Goal: Navigation & Orientation: Find specific page/section

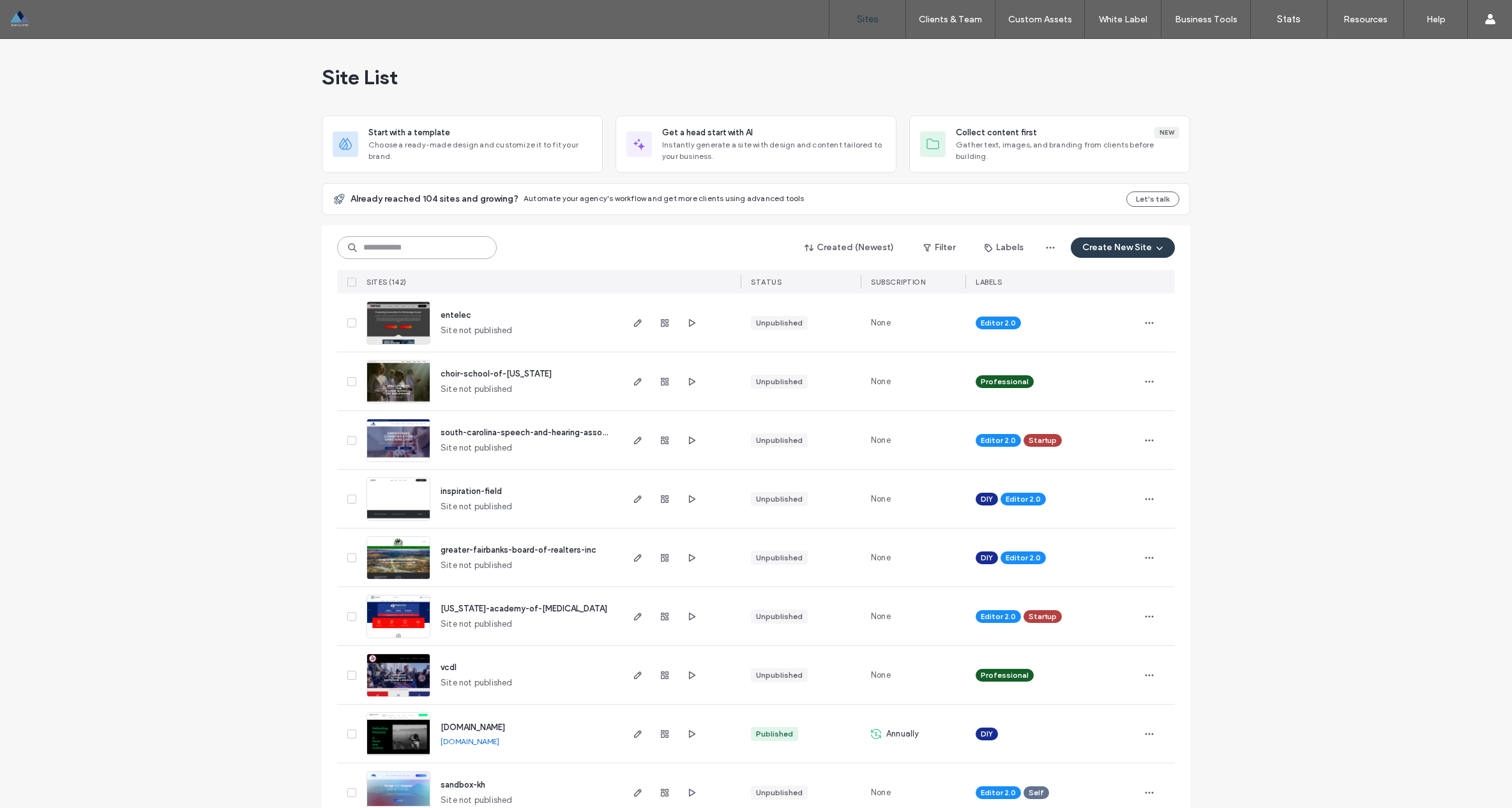
click at [441, 248] on input at bounding box center [417, 247] width 160 height 23
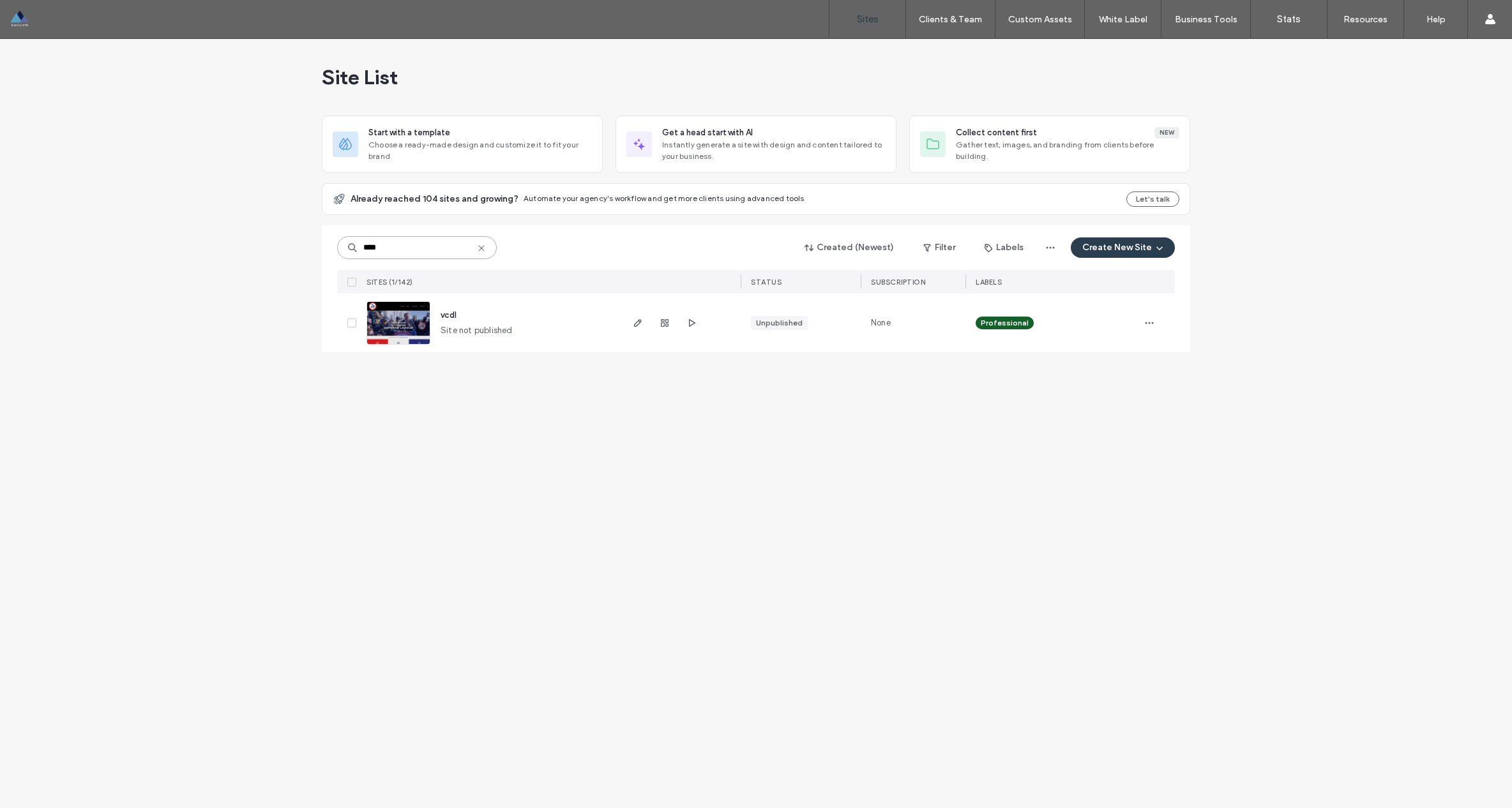
type input "****"
click at [440, 314] on div "vcdl Site not published" at bounding box center [525, 323] width 189 height 59
click at [459, 316] on div "vcdl Site not published" at bounding box center [525, 323] width 189 height 59
click at [455, 315] on span "vcdl" at bounding box center [449, 315] width 16 height 10
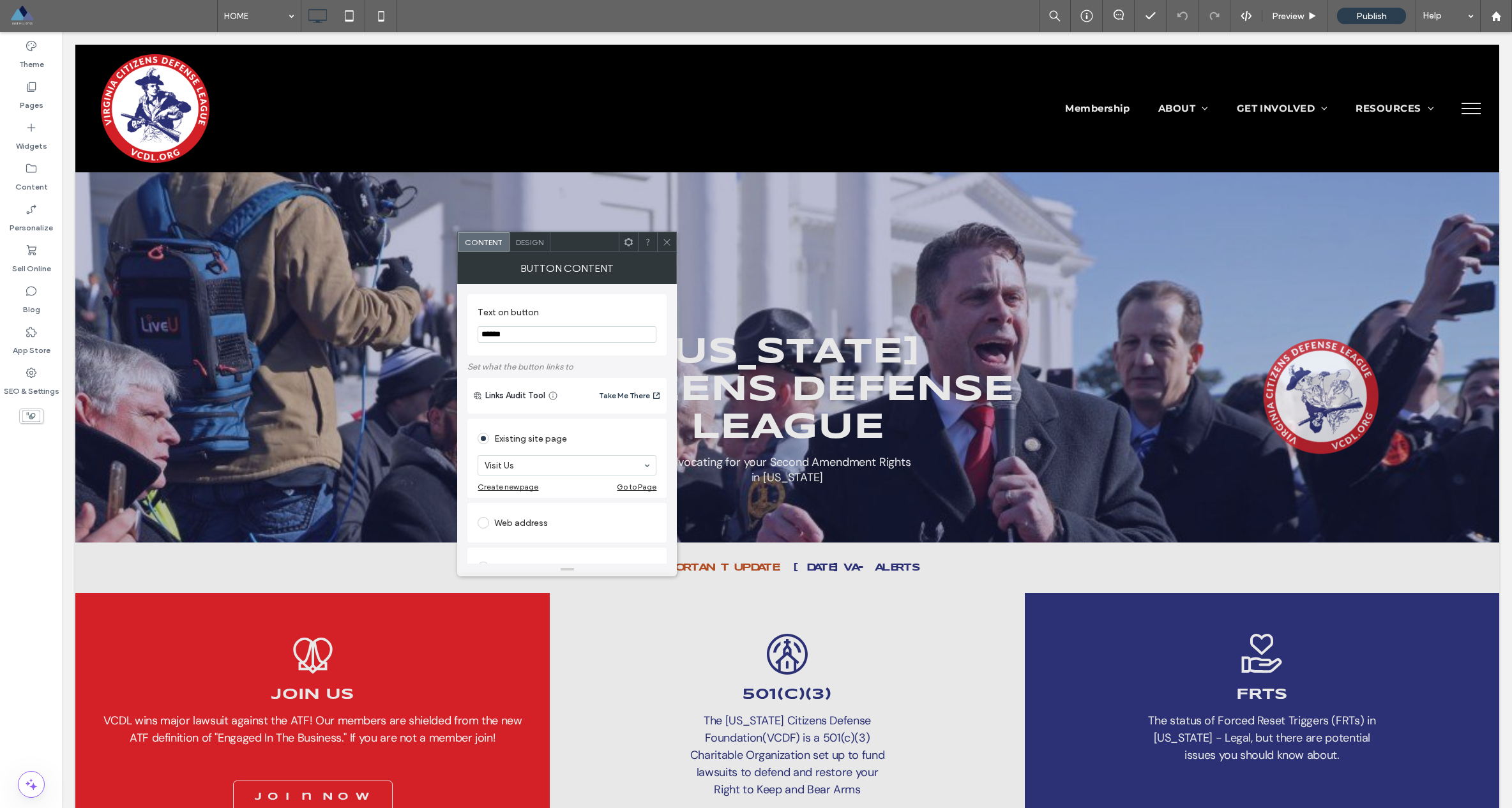
click at [964, 596] on div ".st0{clip-path:url(#SVGID_00000092438564465319754200000013533937580586711733_);…" at bounding box center [786, 745] width 474 height 305
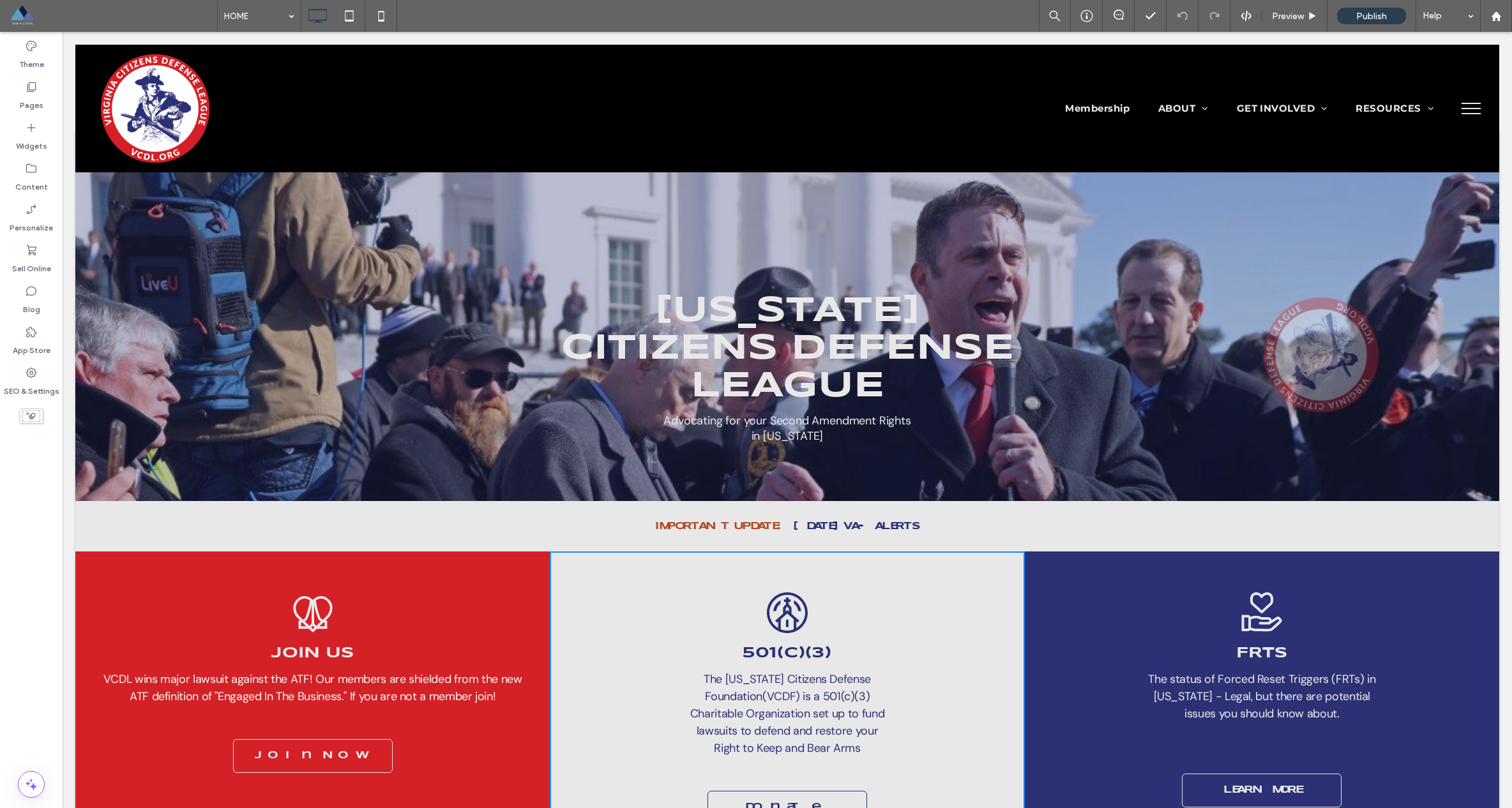
scroll to position [177, 0]
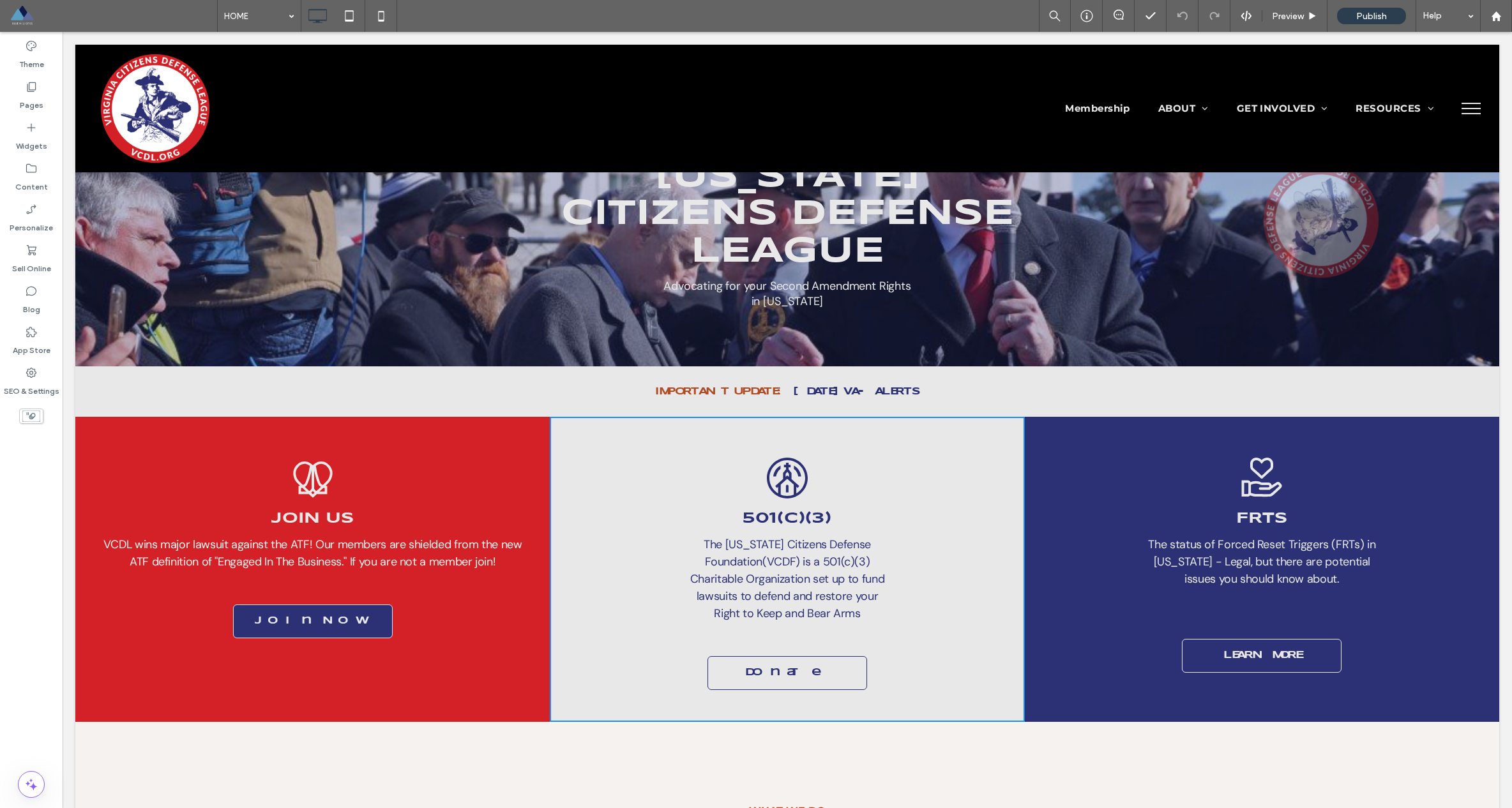
click at [282, 604] on link "Join Now" at bounding box center [312, 621] width 160 height 34
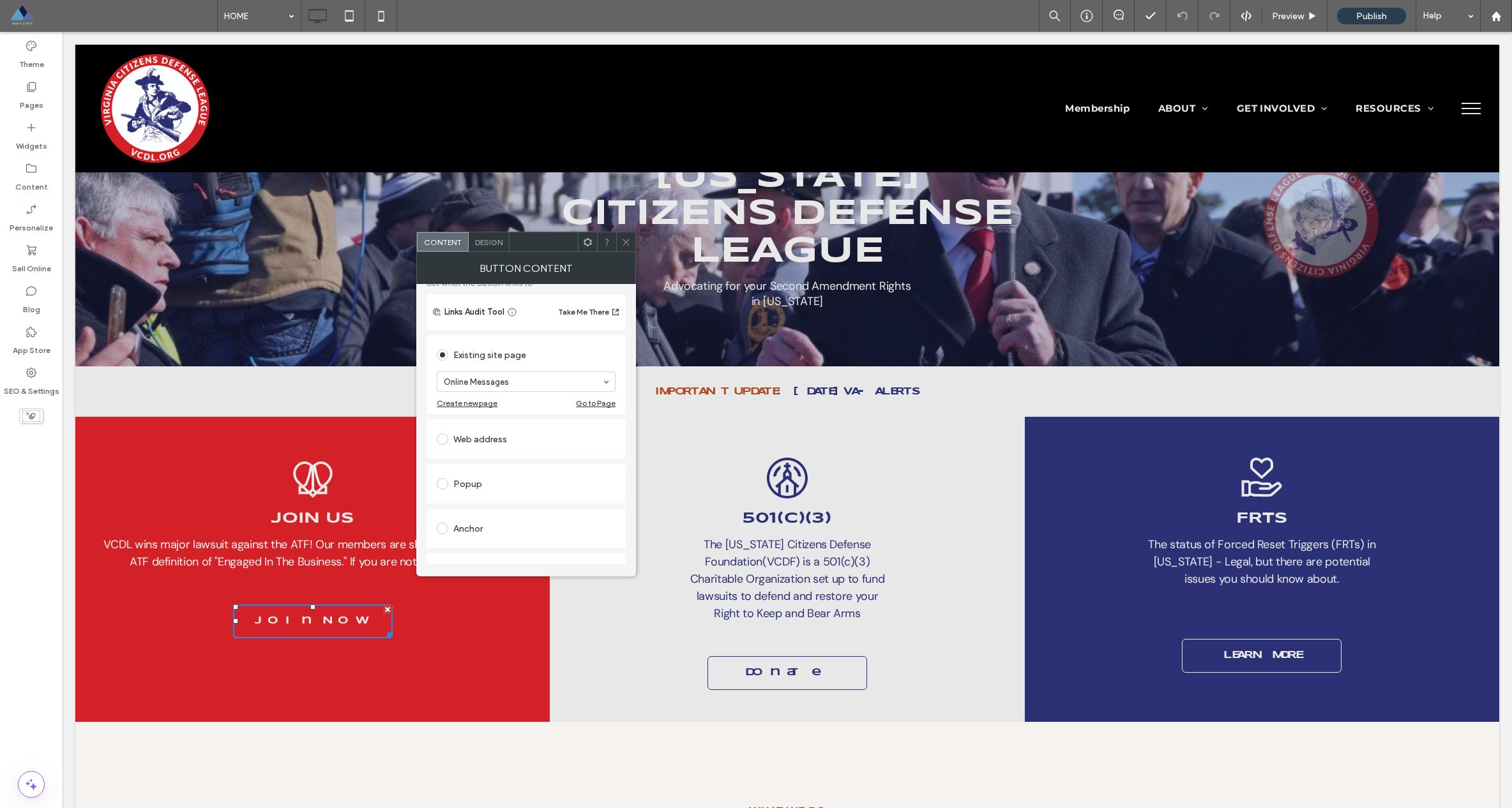
scroll to position [352, 0]
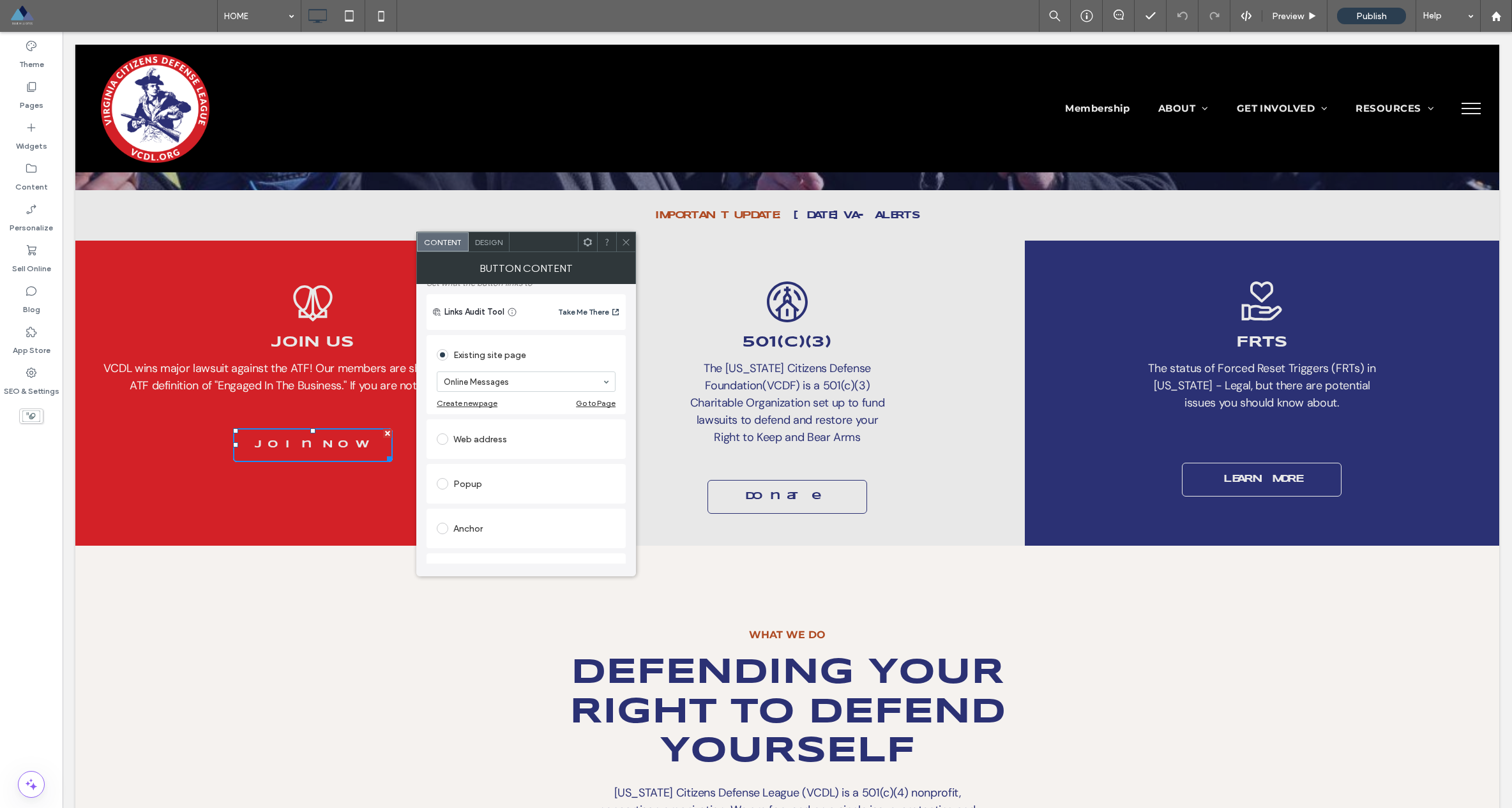
click at [1306, 546] on div "What we Do Defending Your Right to Defend Yourself [US_STATE] Citizens Defense …" at bounding box center [787, 754] width 1424 height 417
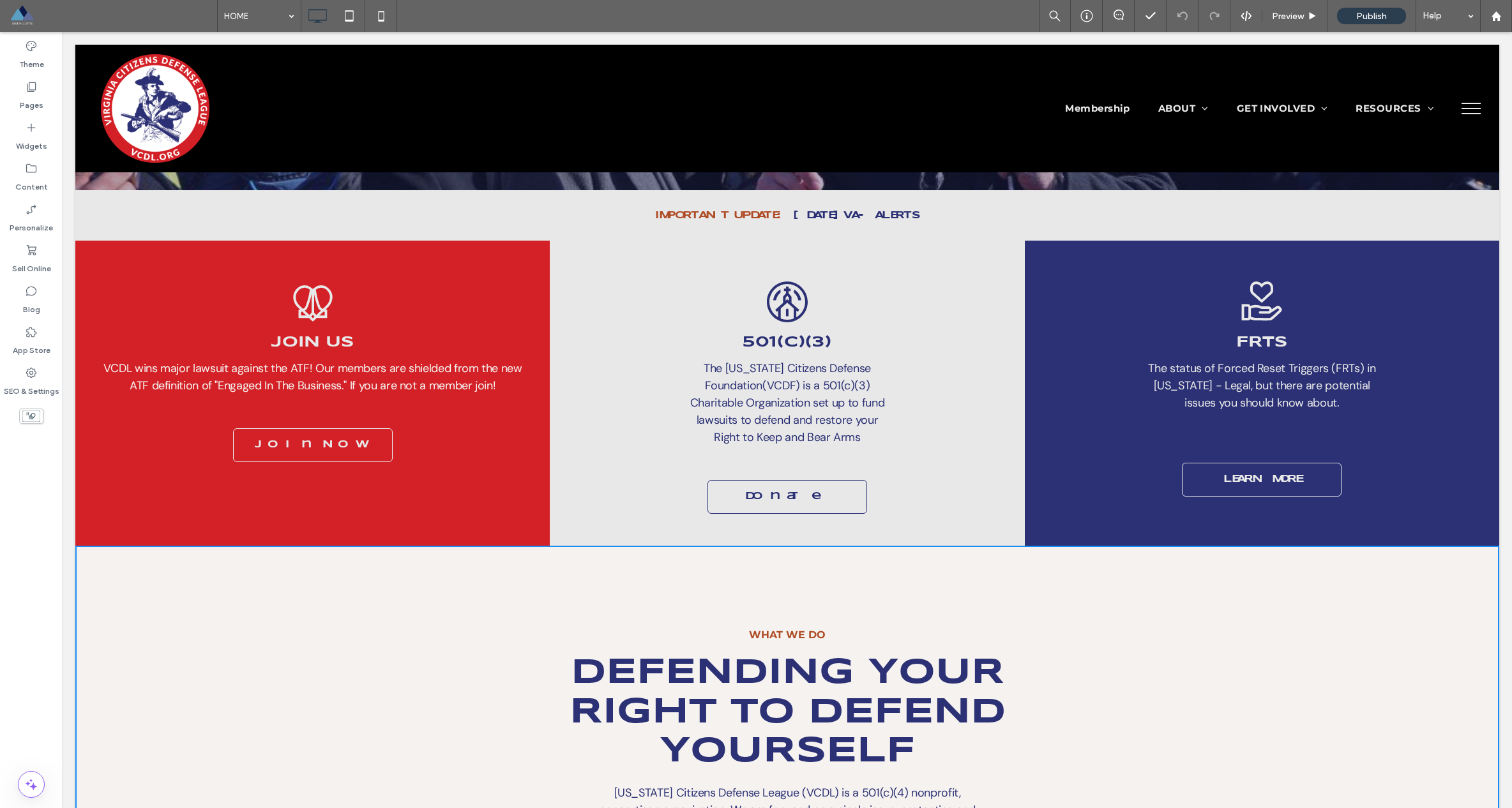
scroll to position [189, 0]
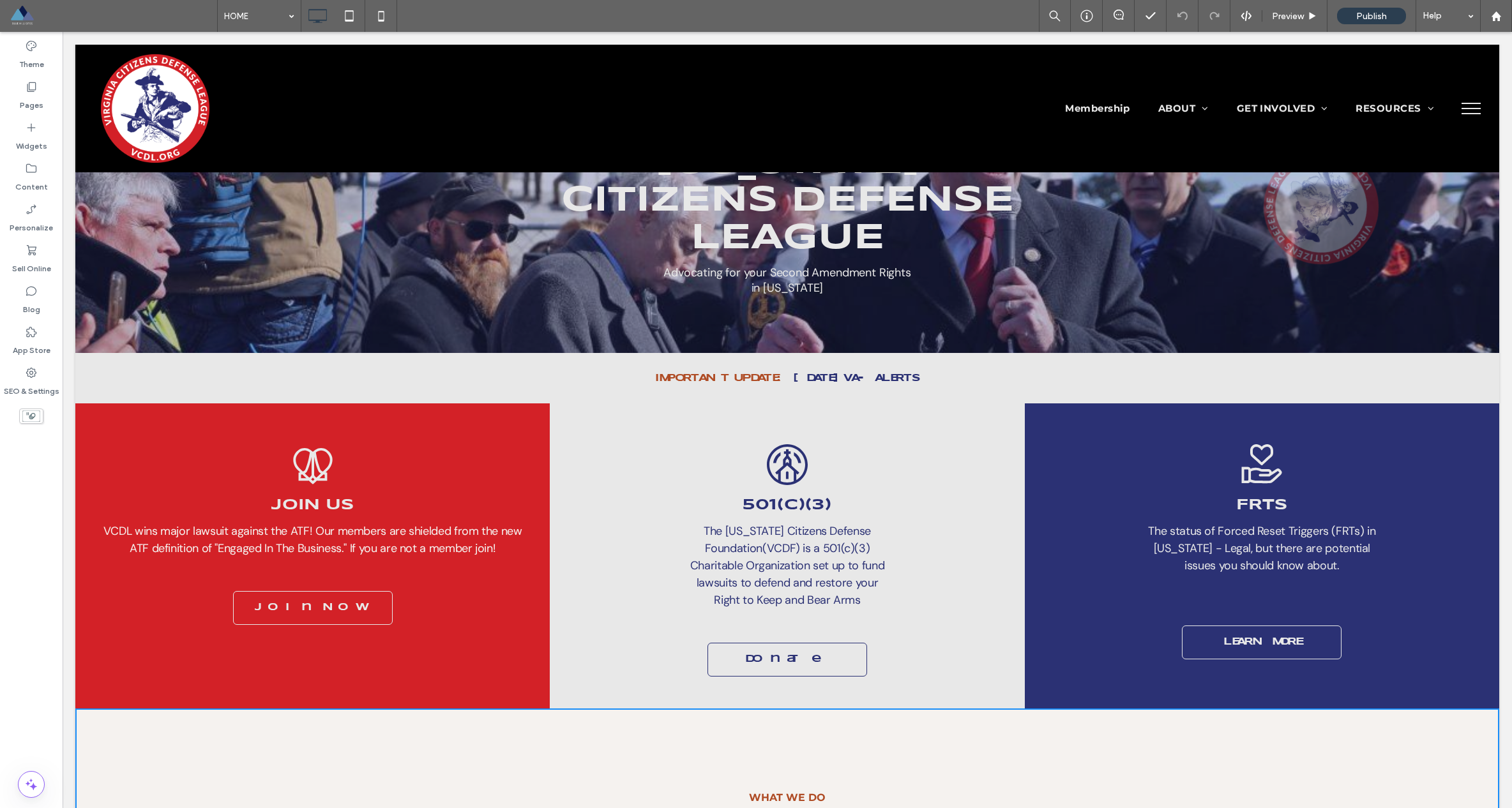
click at [1091, 98] on div "Membership ABOUT Who we are Upcoming Events Visit Us Giving GET INVOLVED FaithK…" at bounding box center [887, 108] width 1123 height 108
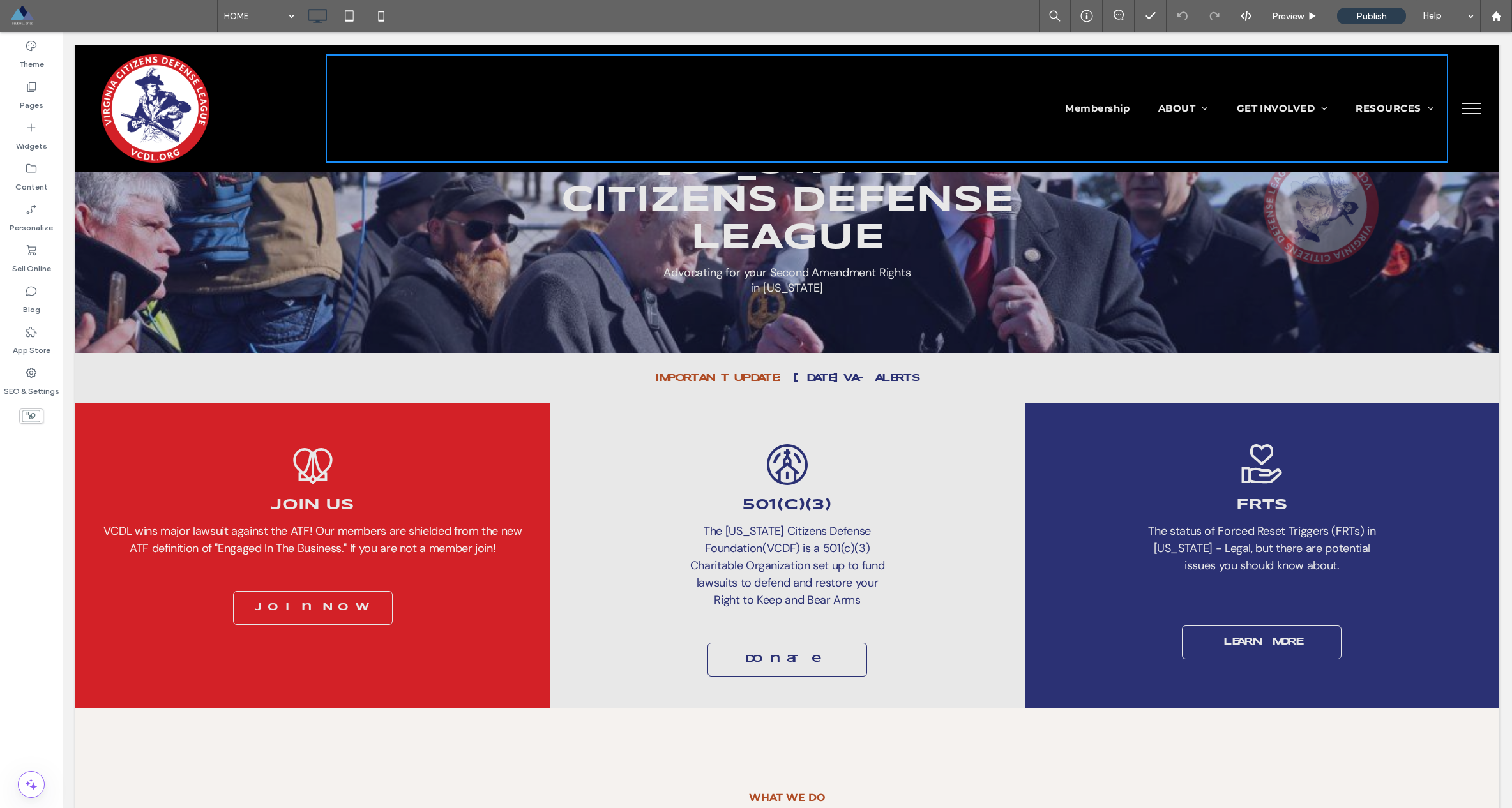
click at [1091, 109] on span "Membership" at bounding box center [1097, 108] width 65 height 14
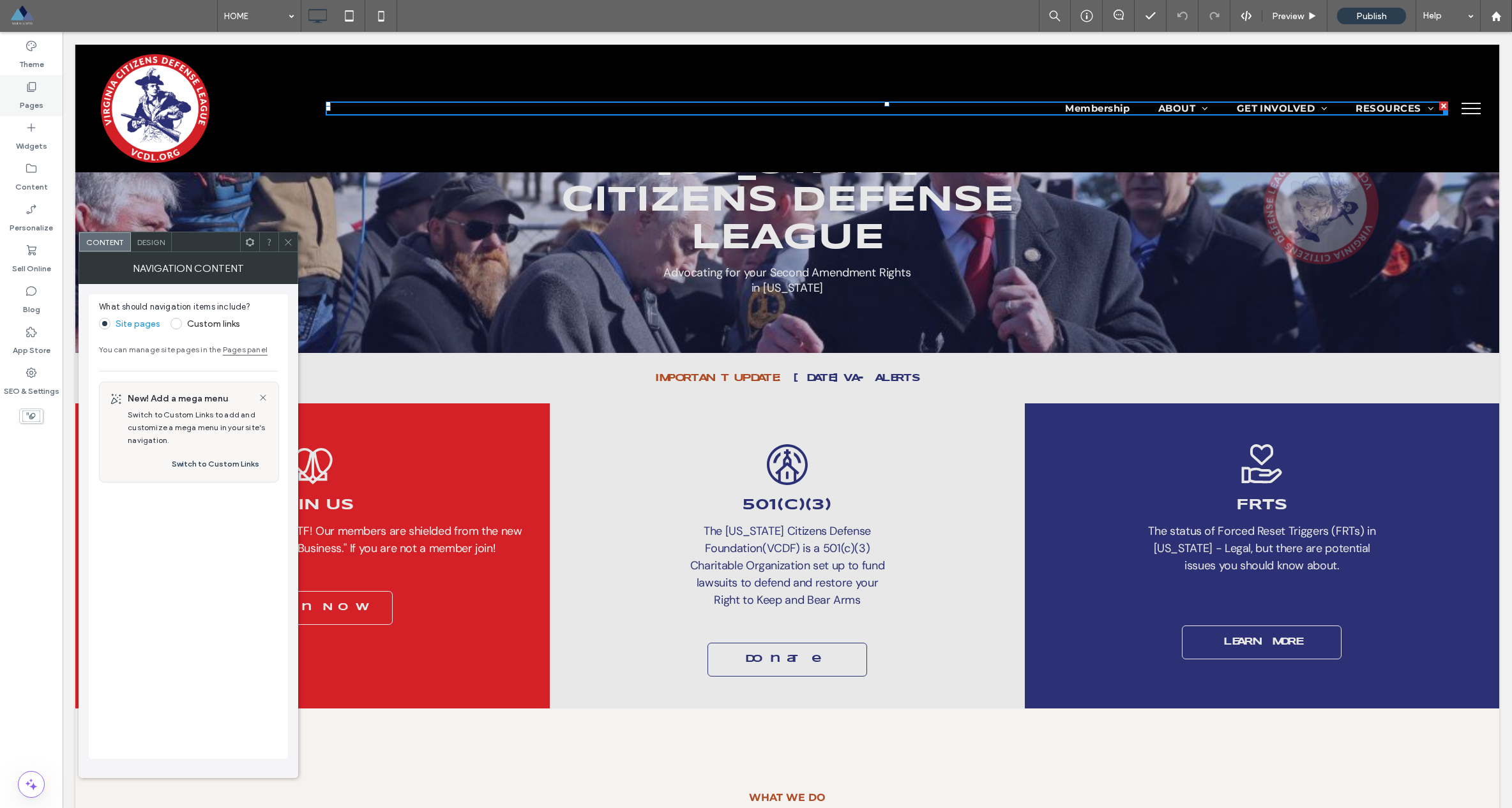
click at [45, 104] on div "Pages" at bounding box center [31, 95] width 63 height 41
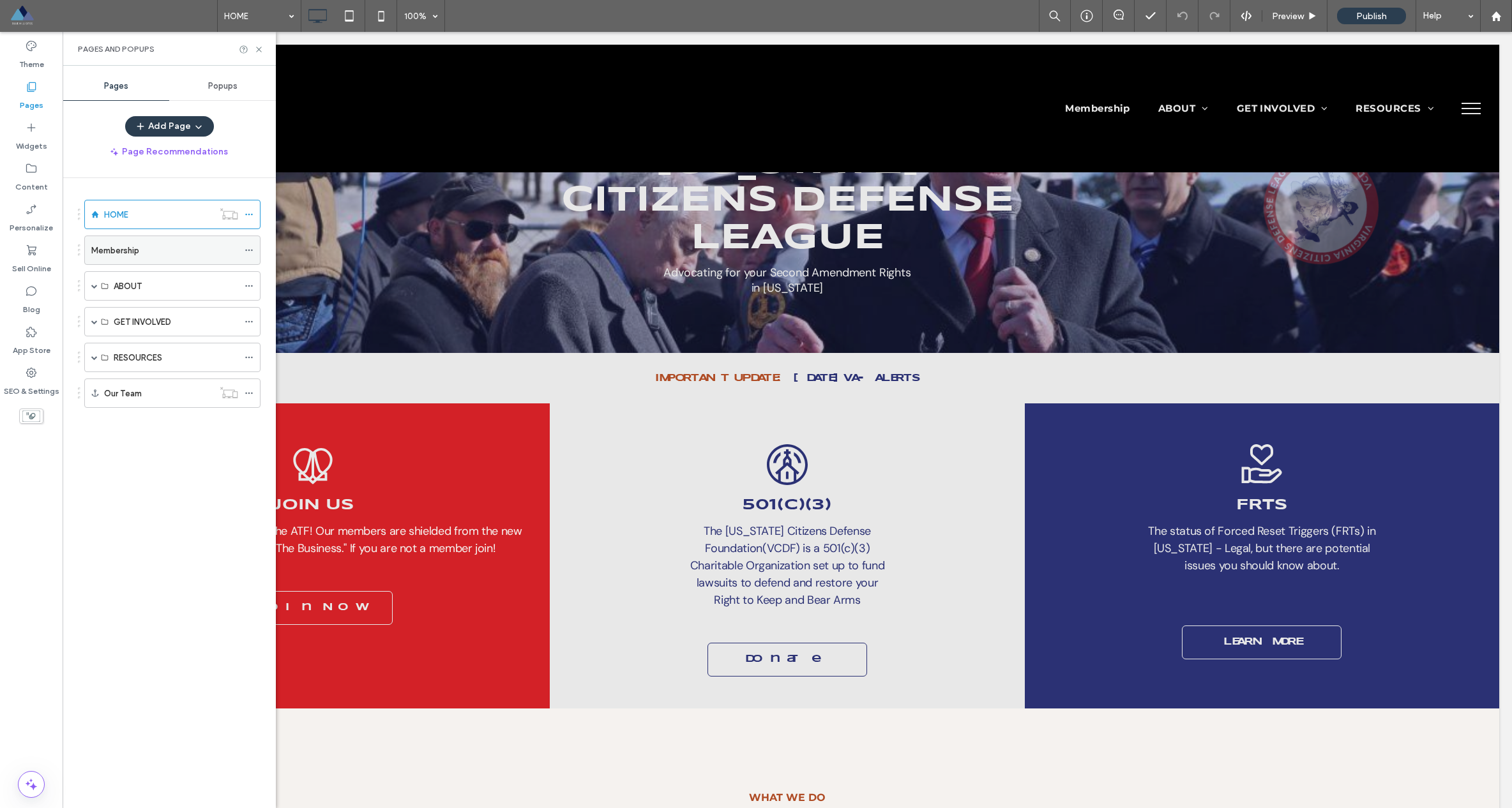
click at [139, 254] on label "Membership" at bounding box center [116, 250] width 48 height 22
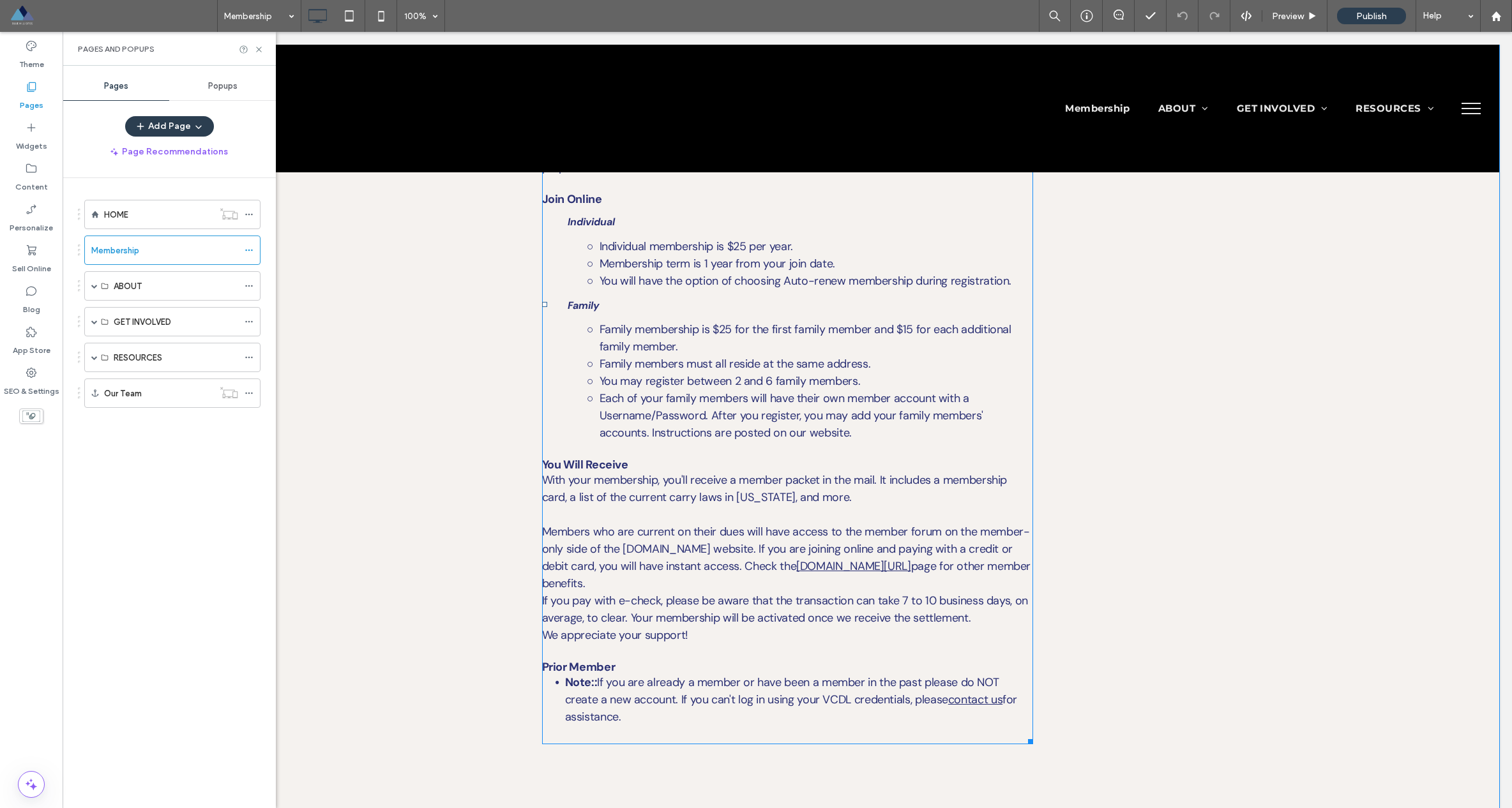
scroll to position [729, 0]
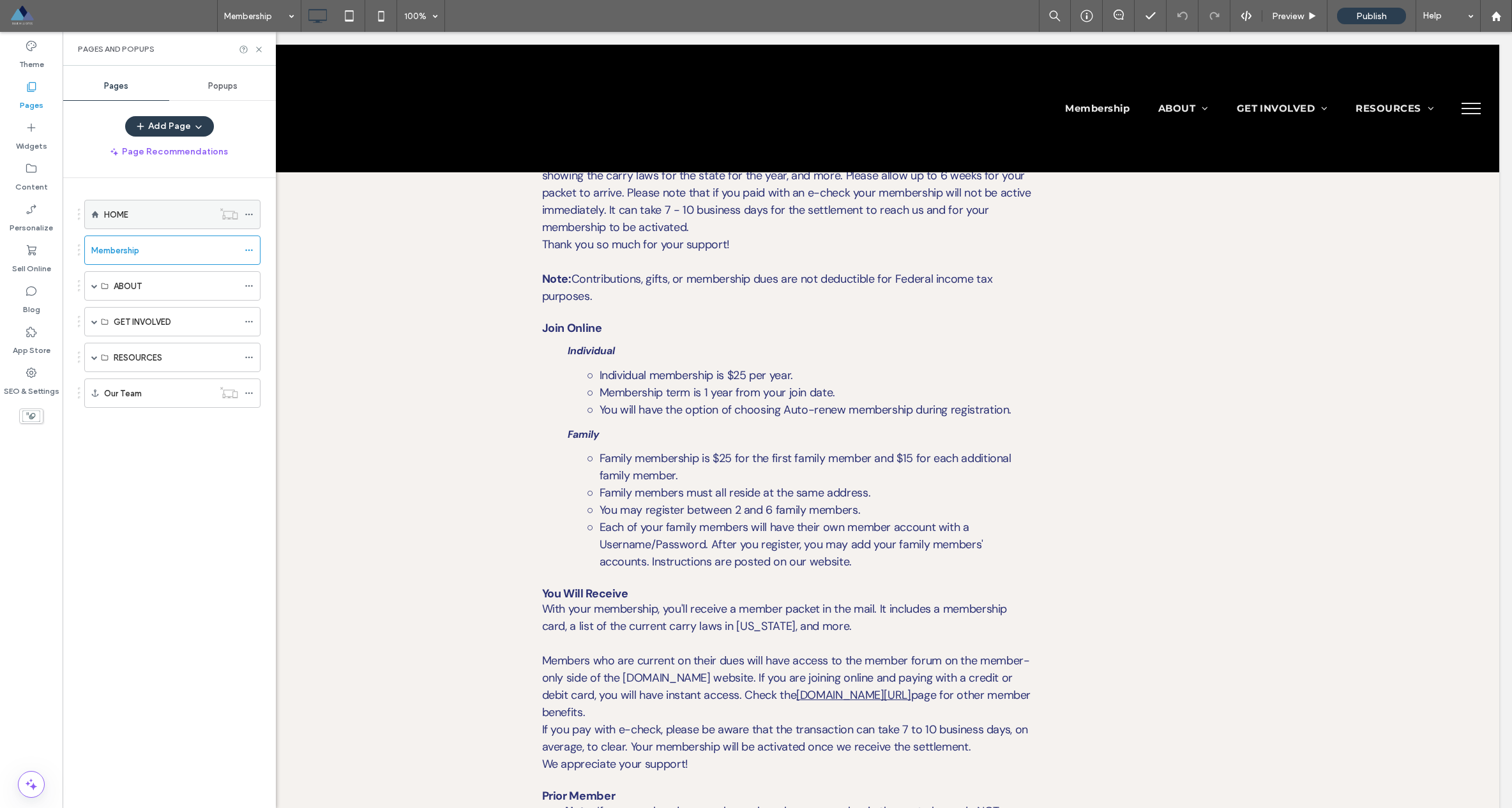
click at [119, 225] on div "HOME" at bounding box center [159, 214] width 109 height 28
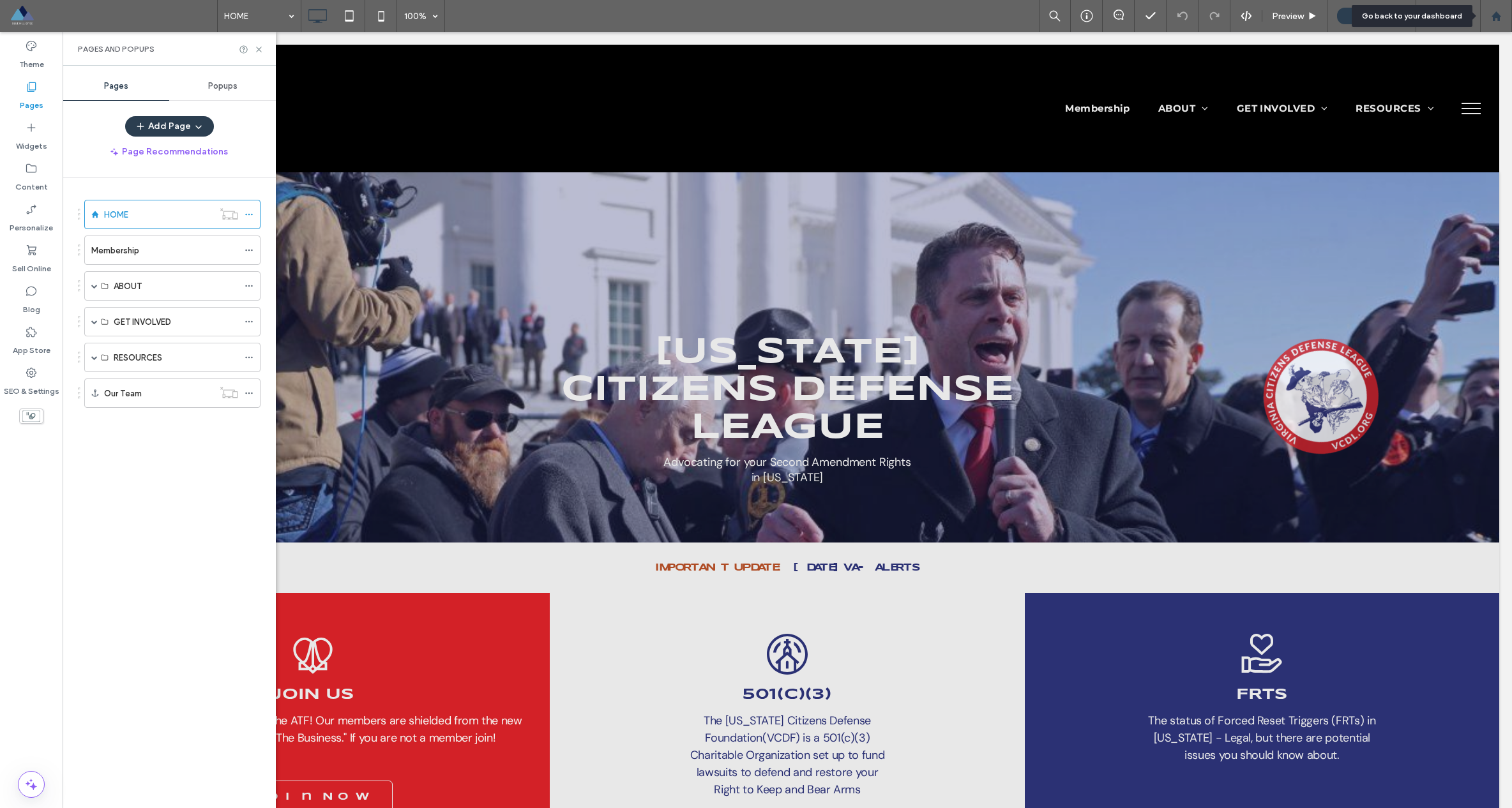
click at [1495, 20] on icon at bounding box center [1497, 17] width 11 height 11
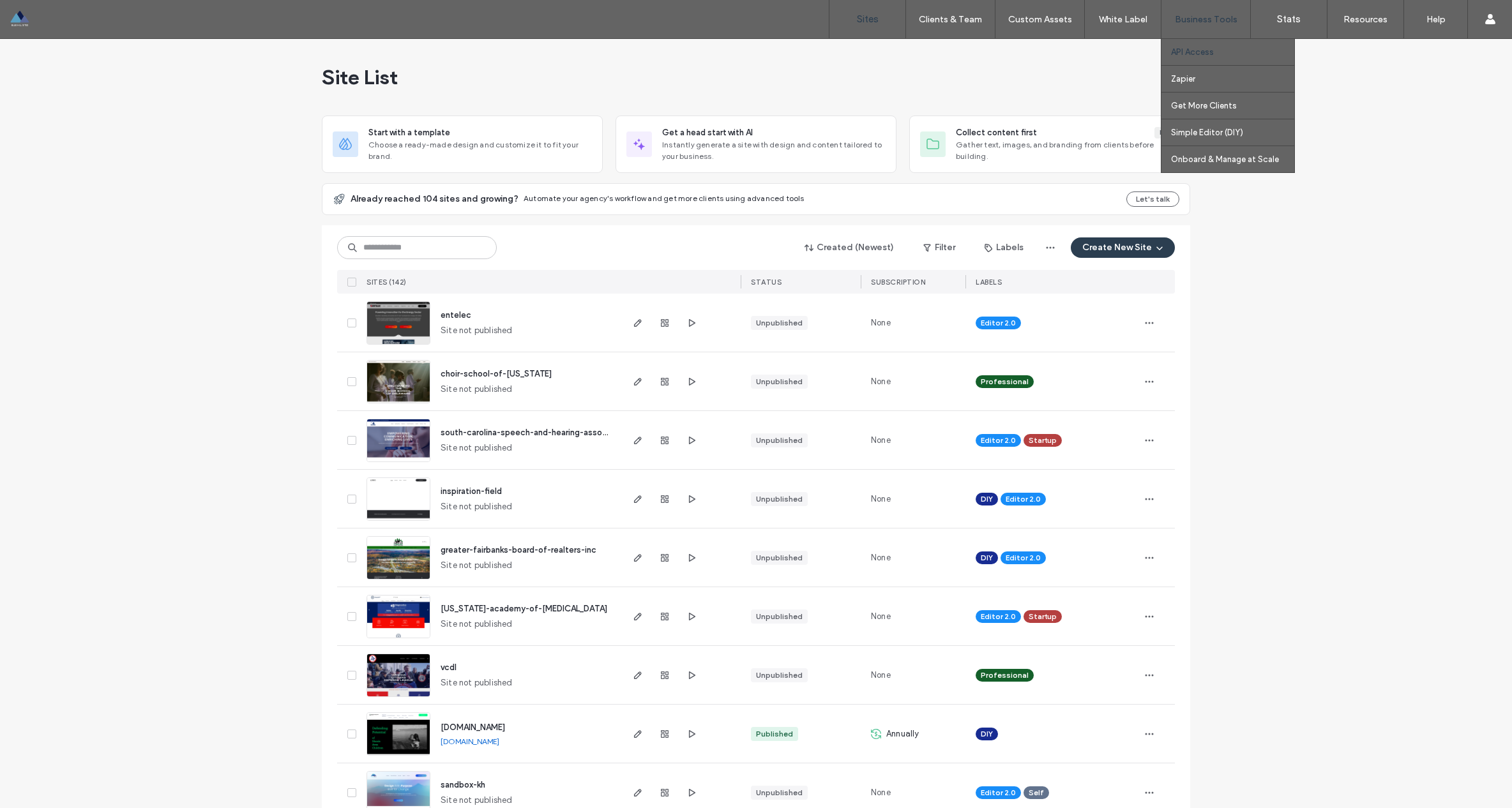
click at [1201, 39] on link "API Access" at bounding box center [1233, 52] width 124 height 26
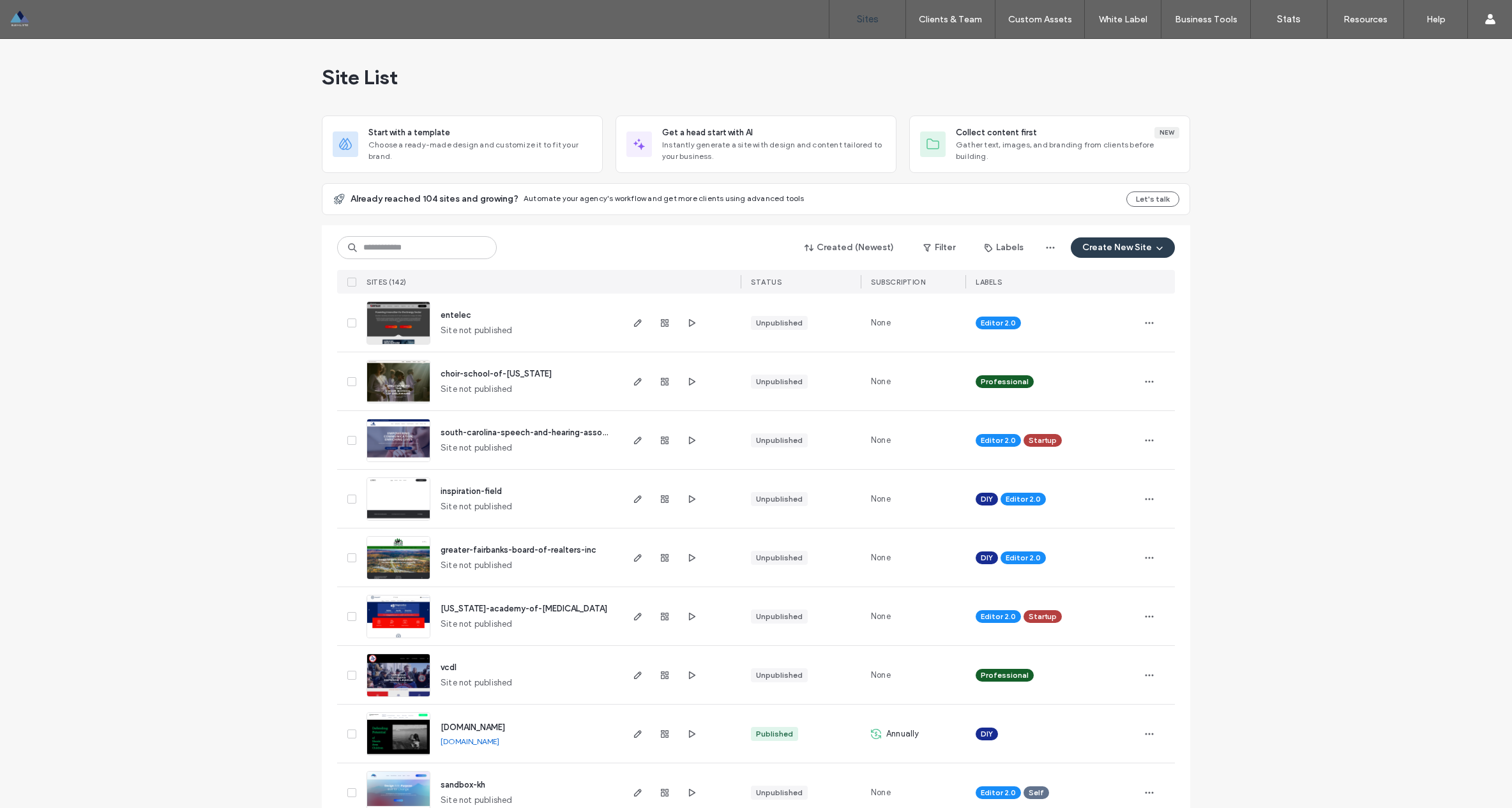
click at [30, 21] on div at bounding box center [82, 18] width 145 height 20
